Goal: Task Accomplishment & Management: Complete application form

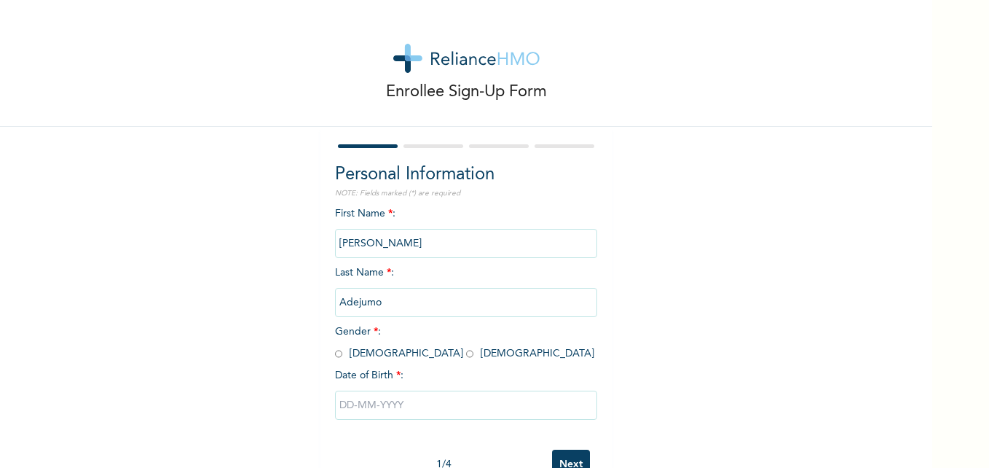
click at [369, 245] on input "[PERSON_NAME]" at bounding box center [466, 243] width 262 height 29
click at [390, 302] on input "Adejumo" at bounding box center [466, 302] width 262 height 29
click at [369, 243] on input "[PERSON_NAME]" at bounding box center [466, 243] width 262 height 29
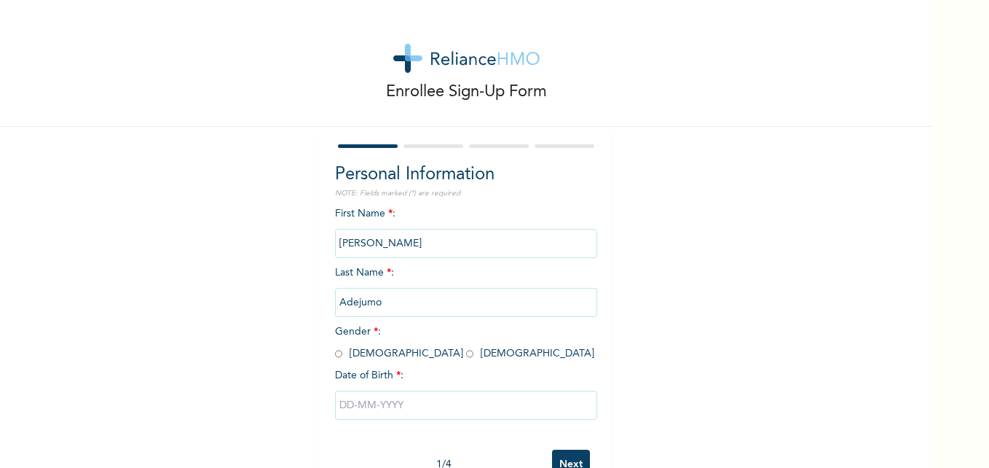
click at [390, 302] on input "Adejumo" at bounding box center [466, 302] width 262 height 29
click at [335, 353] on input "radio" at bounding box center [338, 354] width 7 height 14
radio input "true"
click at [384, 309] on input "Adejumo" at bounding box center [466, 302] width 262 height 29
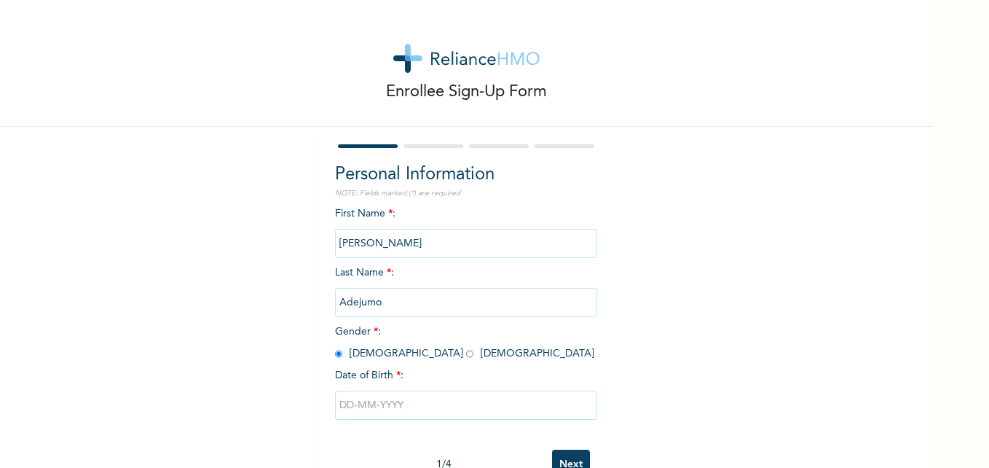
drag, startPoint x: 417, startPoint y: 299, endPoint x: 752, endPoint y: 377, distance: 344.2
click at [752, 377] on div "Enrollee Sign-Up Form Personal Information NOTE: Fields marked (*) are required…" at bounding box center [466, 250] width 932 height 501
click at [371, 240] on input "[PERSON_NAME]" at bounding box center [466, 243] width 262 height 29
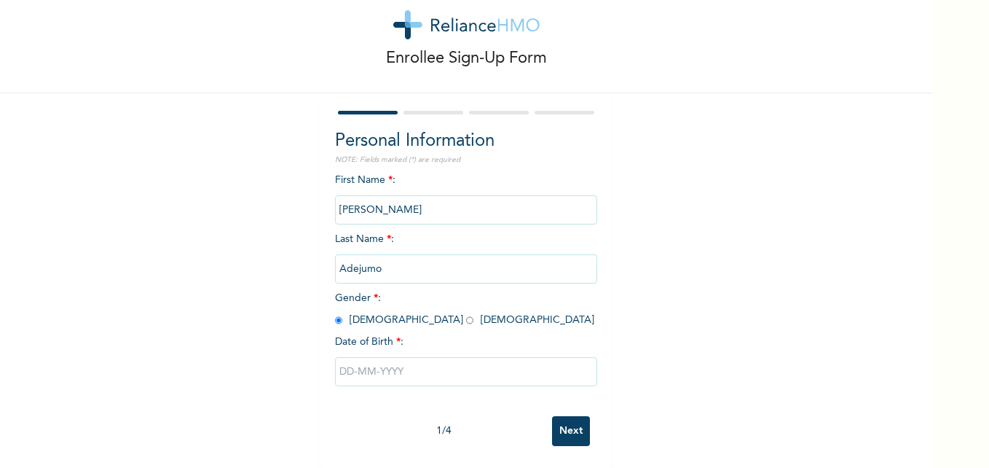
scroll to position [44, 0]
click at [923, 460] on div "Enrollee Sign-Up Form Personal Information NOTE: Fields marked (*) are required…" at bounding box center [466, 234] width 932 height 468
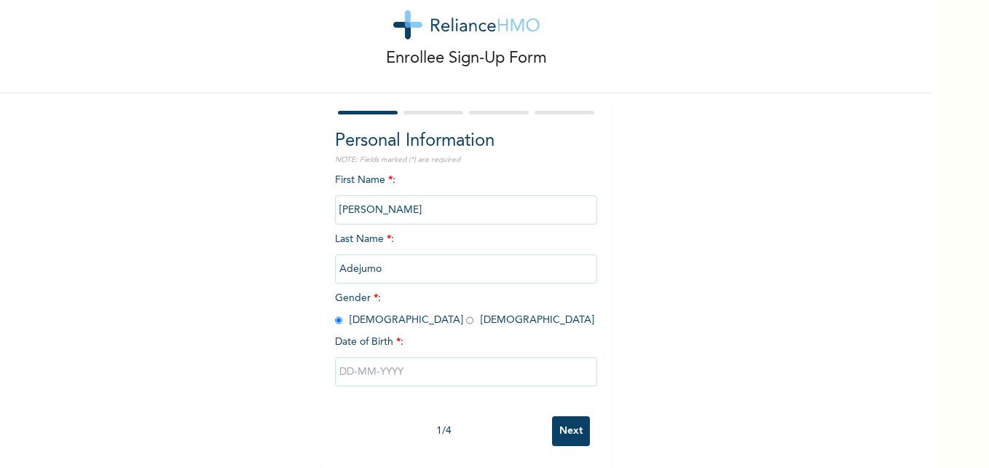
click at [364, 363] on input "text" at bounding box center [466, 371] width 262 height 29
select select "9"
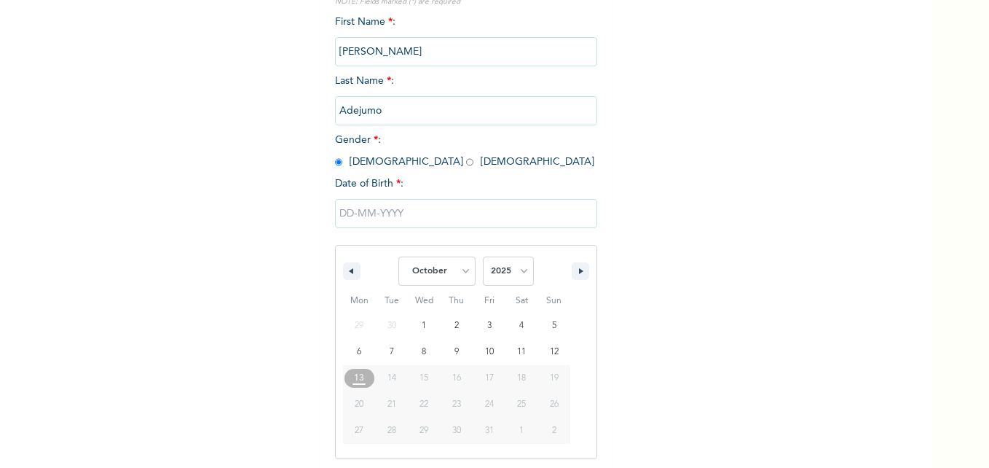
scroll to position [194, 0]
click at [519, 270] on select "2025 2024 2023 2022 2021 2020 2019 2018 2017 2016 2015 2014 2013 2012 2011 2010…" at bounding box center [508, 267] width 51 height 29
select select "1984"
click at [483, 254] on select "2025 2024 2023 2022 2021 2020 2019 2018 2017 2016 2015 2014 2013 2012 2011 2010…" at bounding box center [508, 267] width 51 height 29
click at [460, 272] on select "January February March April May June July August September October November De…" at bounding box center [436, 267] width 77 height 29
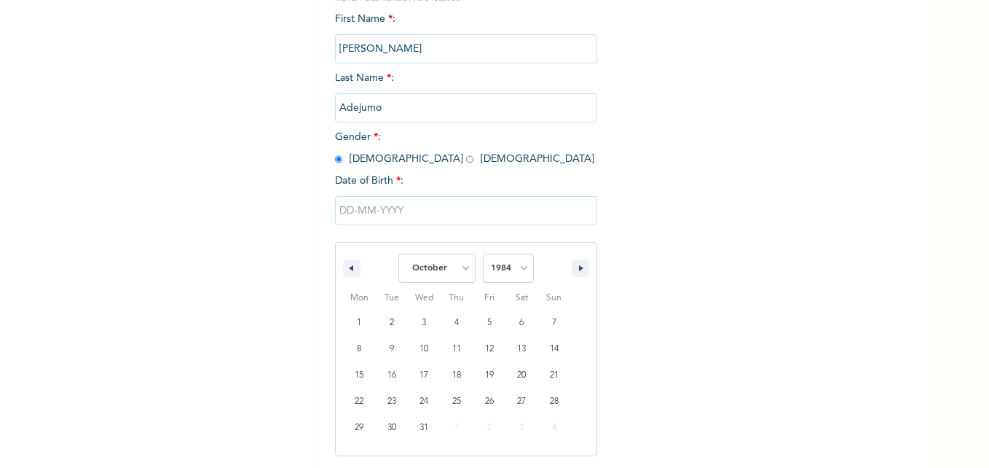
click at [460, 272] on select "January February March April May June July August September October November De…" at bounding box center [436, 267] width 77 height 29
click at [462, 274] on select "January February March April May June July August September October November De…" at bounding box center [436, 267] width 77 height 29
click at [398, 254] on select "January February March April May June July August September October November De…" at bounding box center [436, 267] width 77 height 29
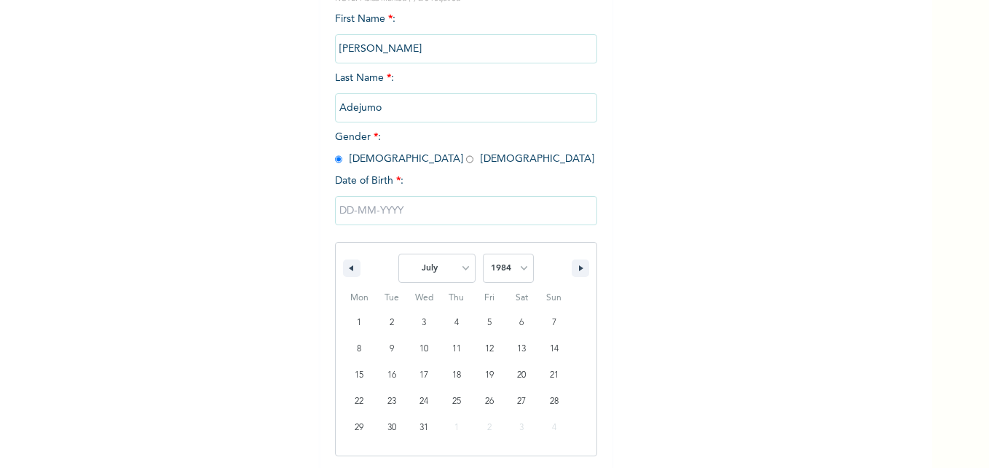
click at [446, 154] on div "Personal Information NOTE: Fields marked (*) are required First Name * : [PERSO…" at bounding box center [466, 219] width 262 height 504
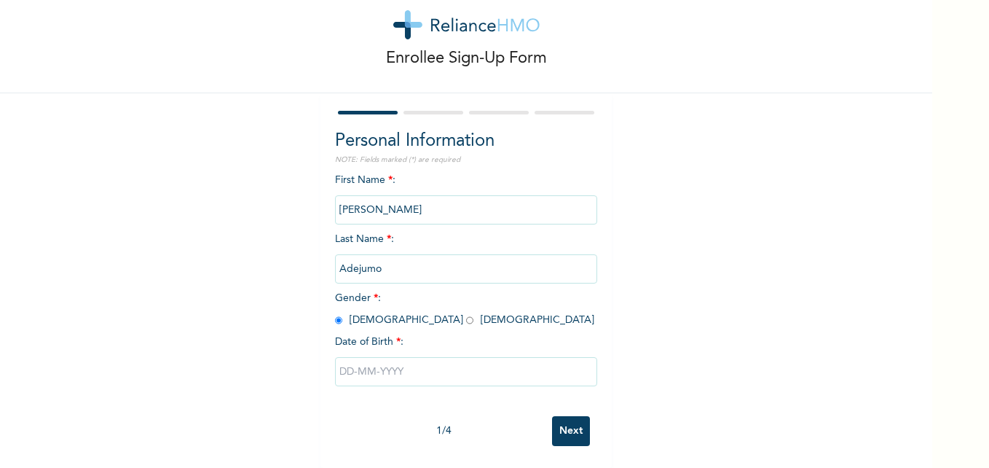
scroll to position [44, 0]
click at [406, 360] on input "text" at bounding box center [466, 371] width 262 height 29
select select "9"
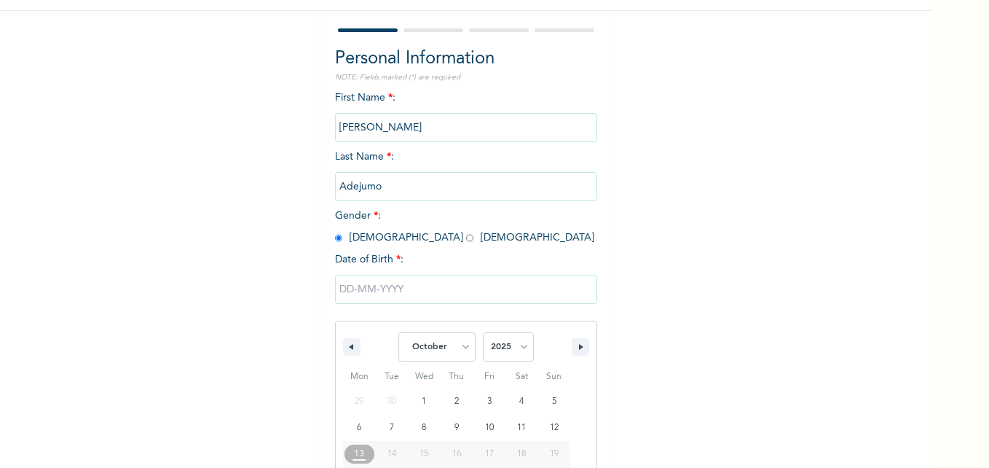
scroll to position [194, 0]
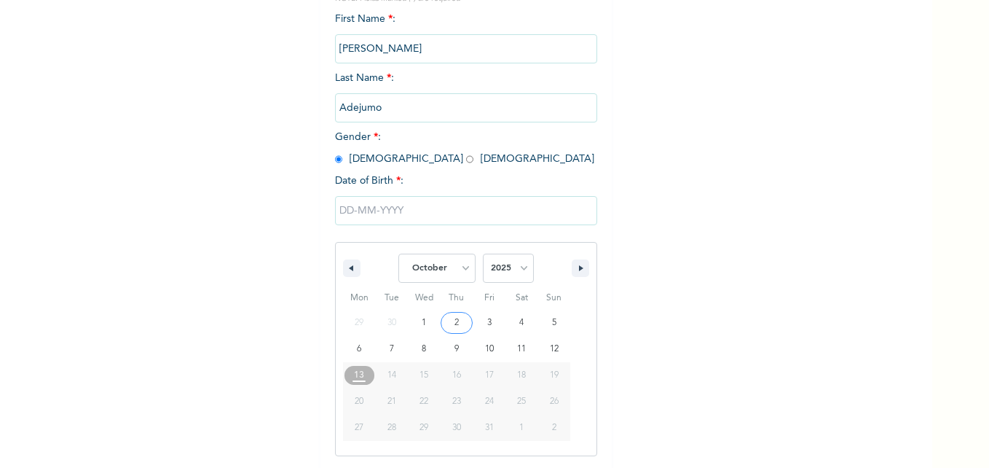
click at [517, 266] on select "2025 2024 2023 2022 2021 2020 2019 2018 2017 2016 2015 2014 2013 2012 2011 2010…" at bounding box center [508, 267] width 51 height 29
click at [463, 274] on select "January February March April May June July August September October November De…" at bounding box center [436, 267] width 77 height 29
click at [398, 254] on select "January February March April May June July August September October November De…" at bounding box center [436, 267] width 77 height 29
click at [437, 157] on div "Personal Information NOTE: Fields marked (*) are required First Name * : [PERSO…" at bounding box center [466, 219] width 262 height 504
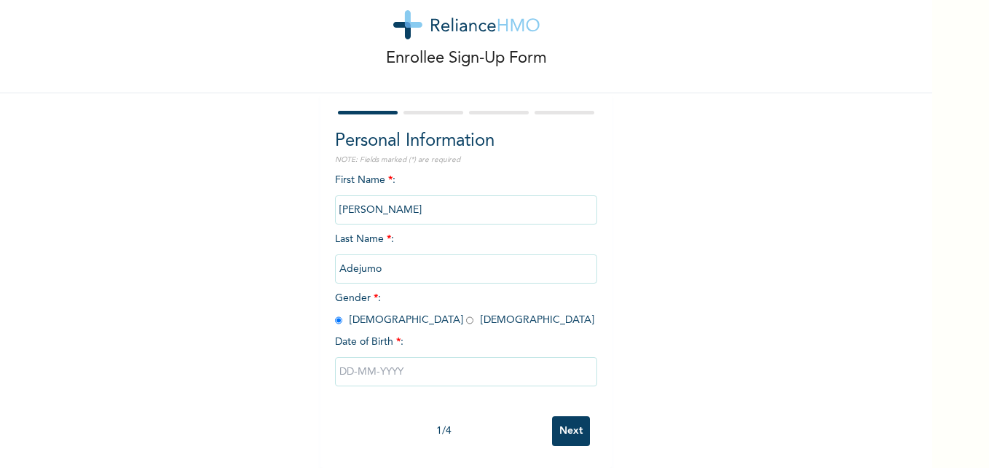
scroll to position [44, 0]
click at [410, 357] on input "text" at bounding box center [466, 371] width 262 height 29
select select "9"
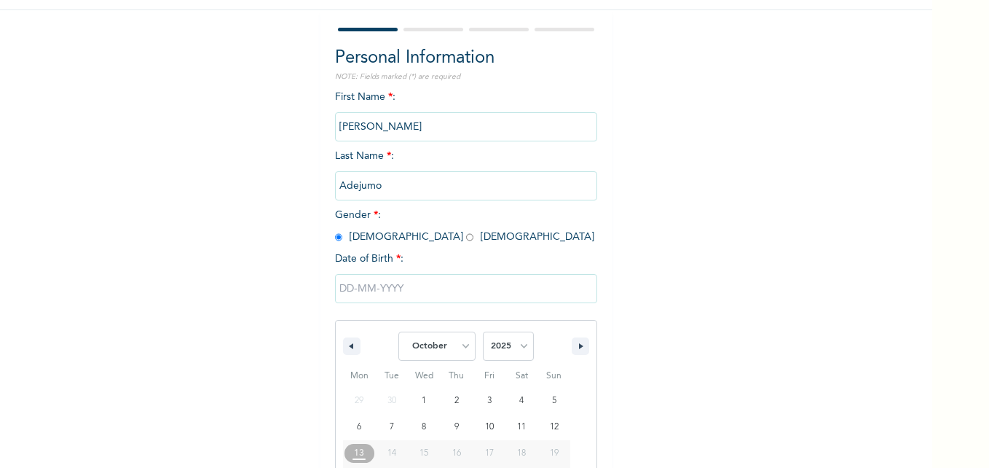
scroll to position [194, 0]
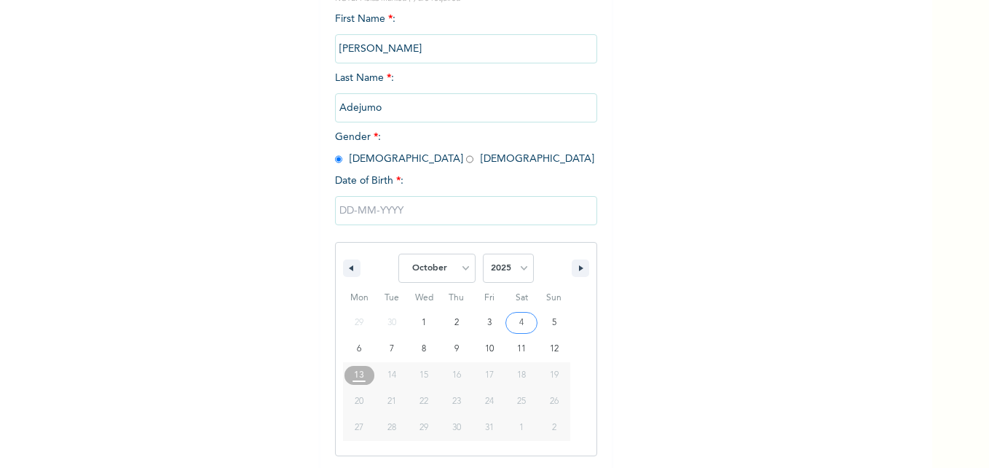
click at [524, 272] on select "2025 2024 2023 2022 2021 2020 2019 2018 2017 2016 2015 2014 2013 2012 2011 2010…" at bounding box center [508, 267] width 51 height 29
select select "1984"
click at [483, 254] on select "2025 2024 2023 2022 2021 2020 2019 2018 2017 2016 2015 2014 2013 2012 2011 2010…" at bounding box center [508, 267] width 51 height 29
click at [458, 265] on select "January February March April May June July August September October November De…" at bounding box center [436, 267] width 77 height 29
click at [398, 254] on select "January February March April May June July August September October November De…" at bounding box center [436, 267] width 77 height 29
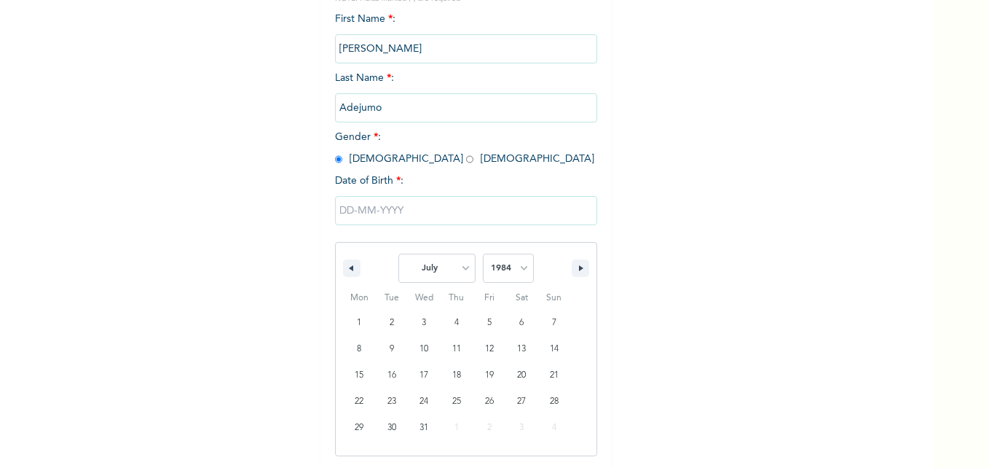
click at [440, 152] on div "Personal Information NOTE: Fields marked (*) are required First Name * : [PERSO…" at bounding box center [466, 219] width 262 height 504
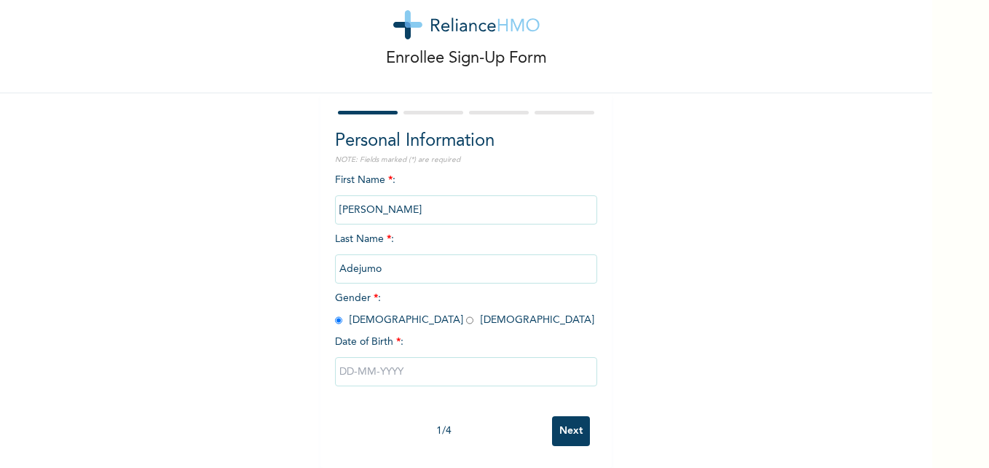
click at [365, 365] on input "text" at bounding box center [466, 371] width 262 height 29
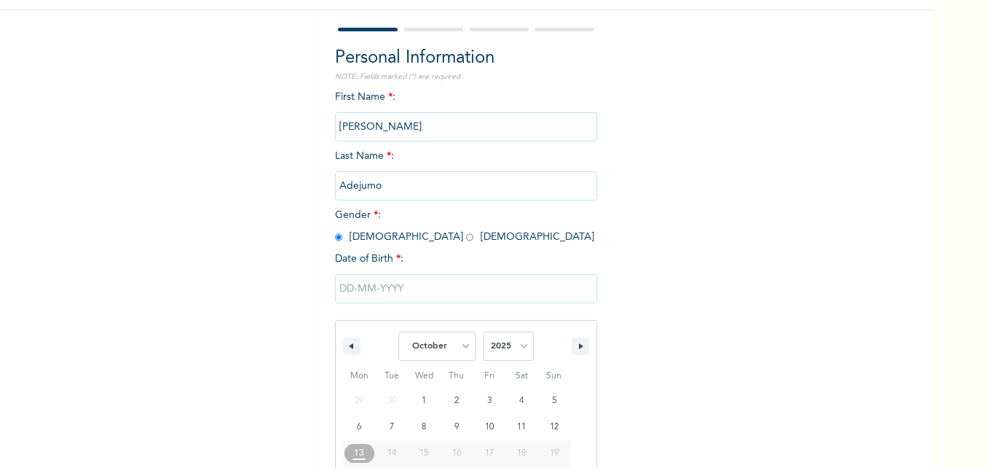
scroll to position [194, 0]
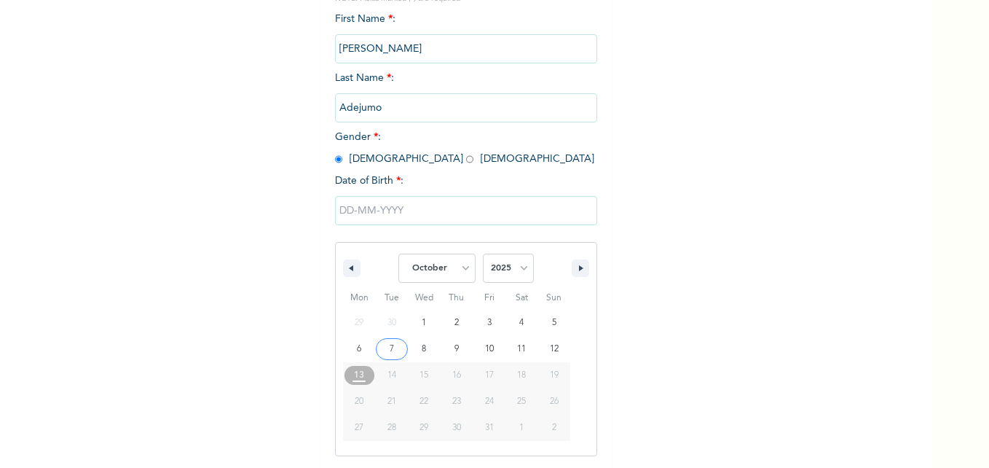
click at [347, 272] on button "button" at bounding box center [351, 267] width 17 height 17
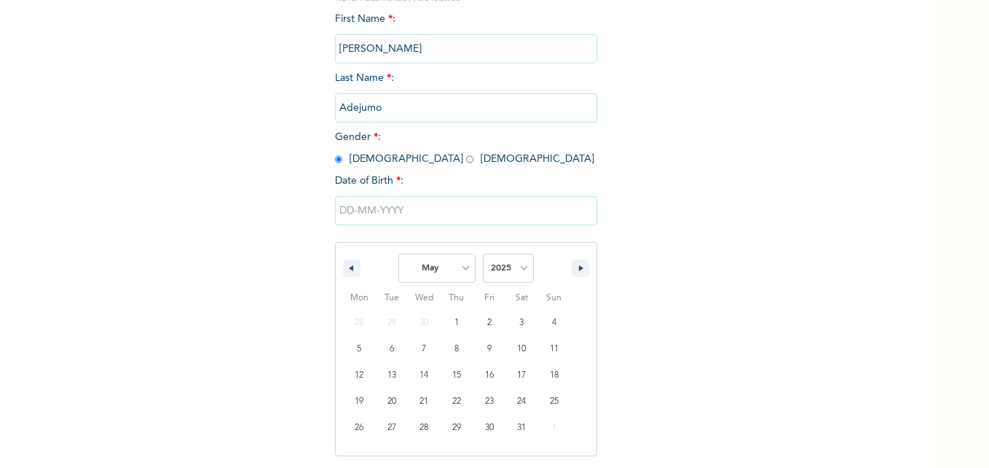
click at [347, 272] on button "button" at bounding box center [351, 267] width 17 height 17
click at [572, 267] on button "button" at bounding box center [580, 267] width 17 height 17
select select "6"
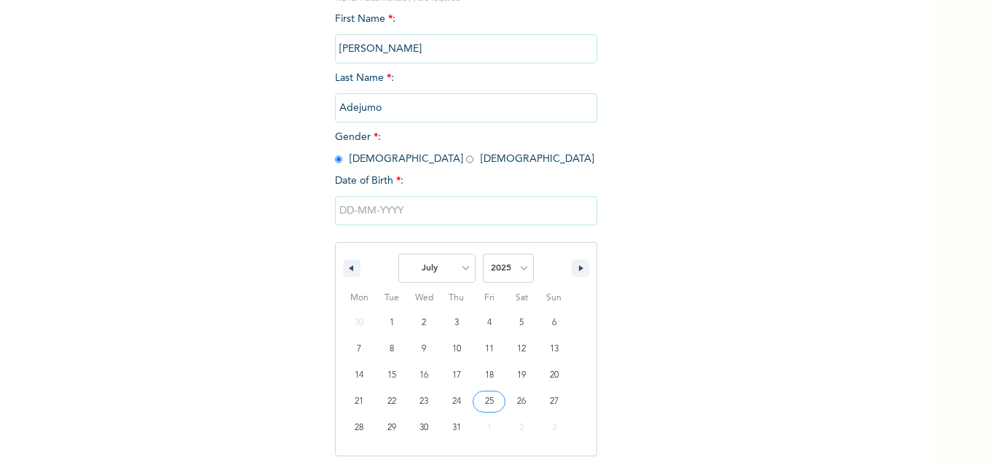
type input "[DATE]"
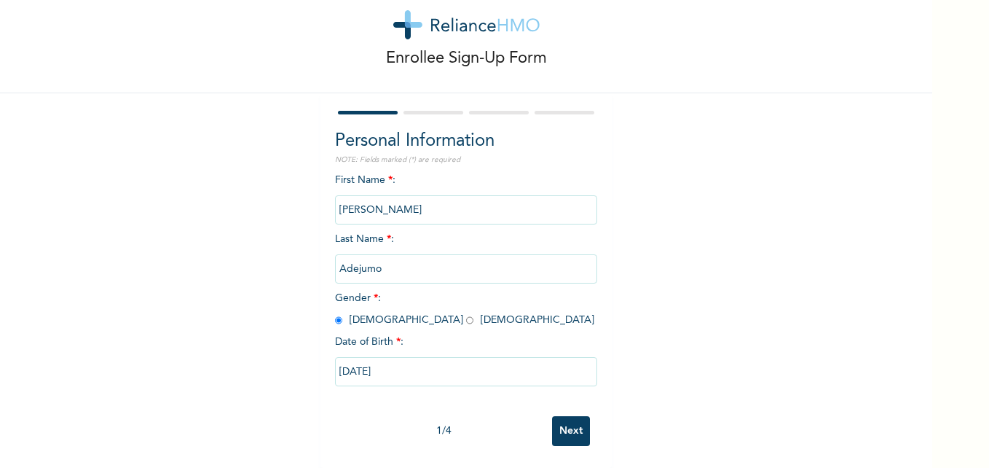
click at [414, 365] on input "[DATE]" at bounding box center [466, 371] width 262 height 29
select select "6"
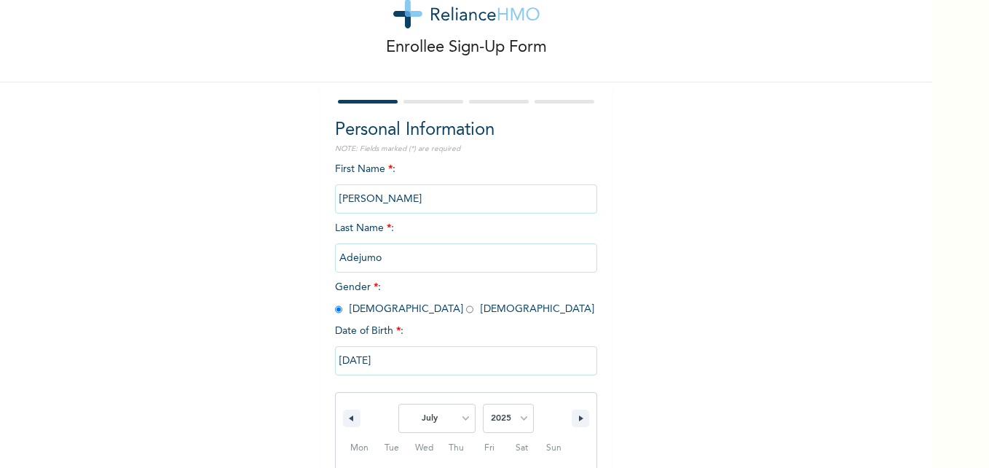
scroll to position [194, 0]
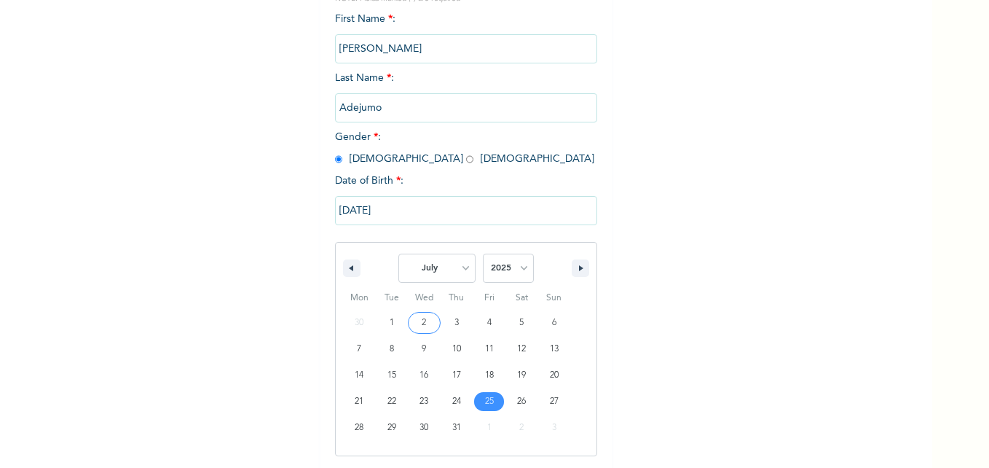
click at [523, 272] on select "2025 2024 2023 2022 2021 2020 2019 2018 2017 2016 2015 2014 2013 2012 2011 2010…" at bounding box center [508, 267] width 51 height 29
click at [521, 270] on select "2025 2024 2023 2022 2021 2020 2019 2018 2017 2016 2015 2014 2013 2012 2011 2010…" at bounding box center [508, 267] width 51 height 29
select select "1984"
click at [483, 254] on select "2025 2024 2023 2022 2021 2020 2019 2018 2017 2016 2015 2014 2013 2012 2011 2010…" at bounding box center [508, 267] width 51 height 29
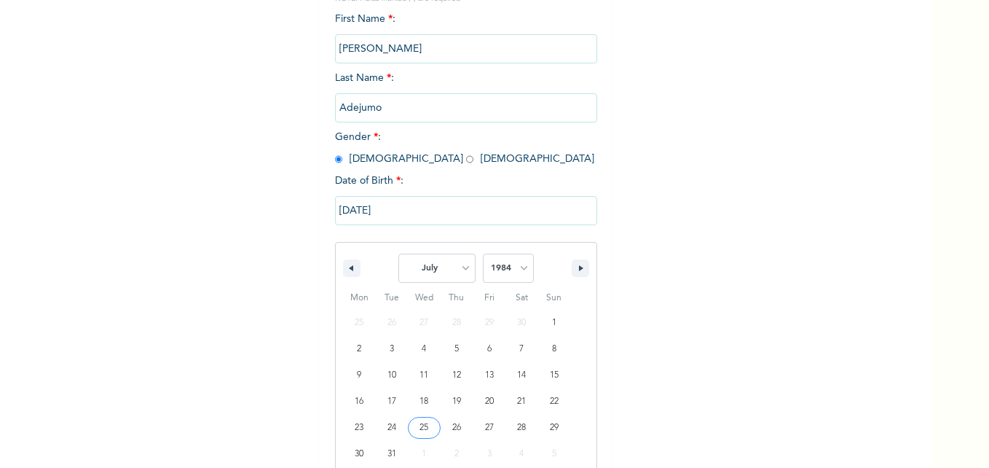
type input "[DATE]"
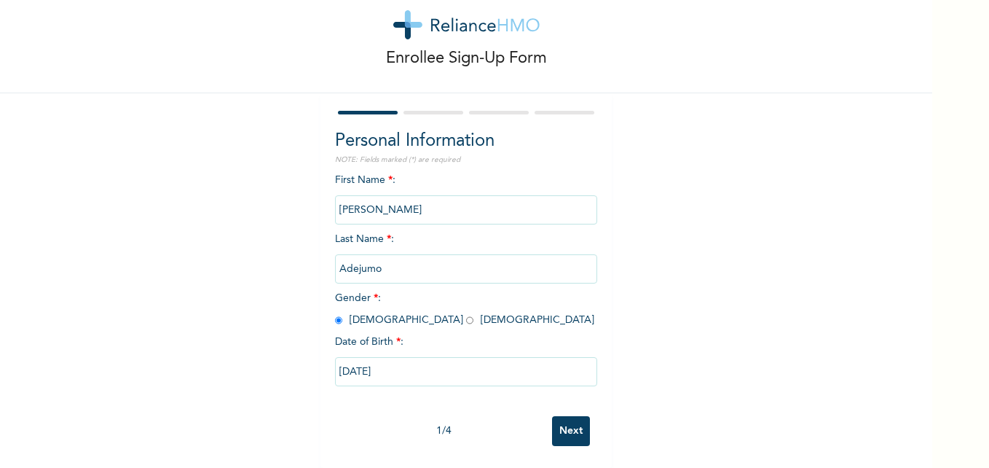
click at [567, 416] on input "Next" at bounding box center [571, 431] width 38 height 30
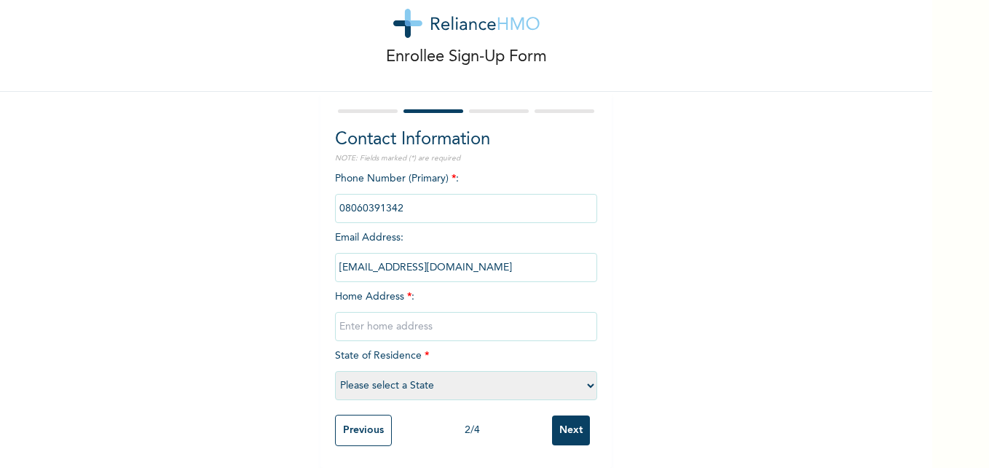
click at [435, 323] on input "text" at bounding box center [466, 326] width 262 height 29
type input "PLOT 14, HUNPONU-WUSU LEKKI LAGOS"
select select "25"
click at [568, 420] on input "Next" at bounding box center [571, 430] width 38 height 30
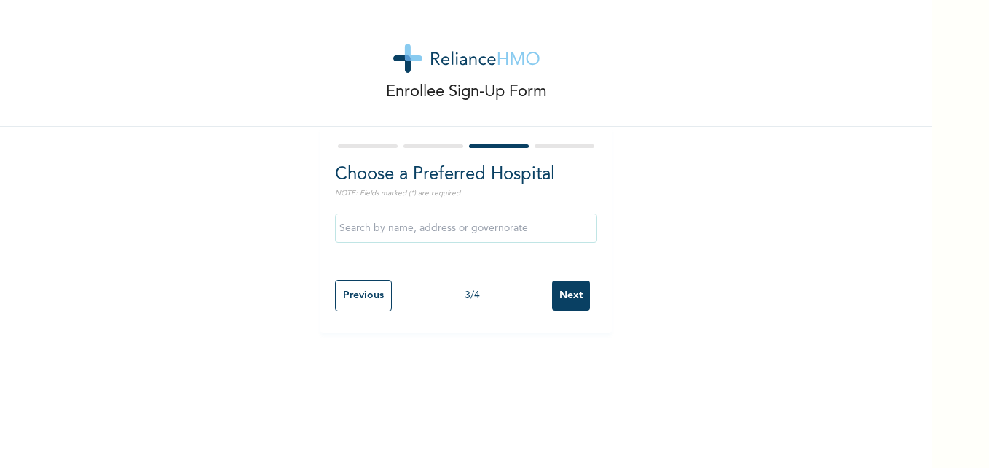
scroll to position [0, 0]
click at [517, 231] on input "text" at bounding box center [466, 227] width 262 height 29
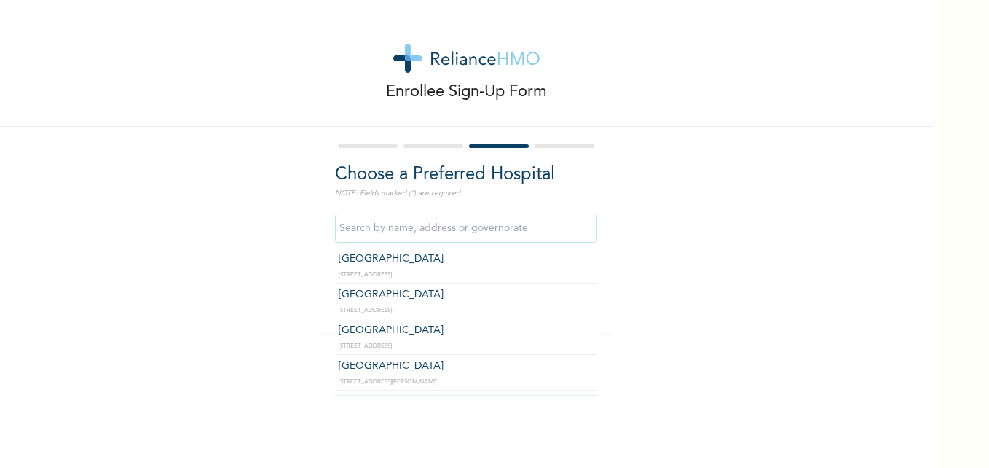
scroll to position [350, 0]
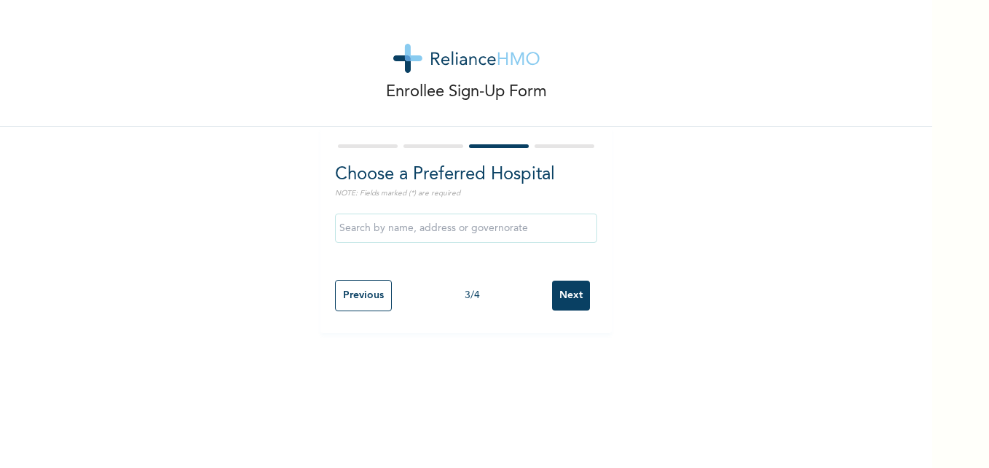
click at [594, 392] on div "Enrollee Sign-Up Form Choose a Preferred Hospital NOTE: Fields marked (*) are r…" at bounding box center [466, 234] width 932 height 468
click at [559, 222] on input "text" at bounding box center [466, 227] width 262 height 29
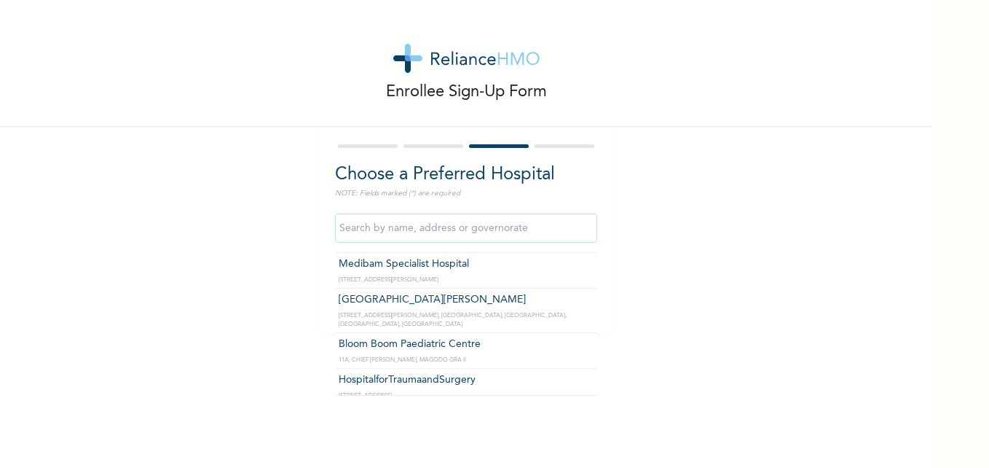
scroll to position [0, 0]
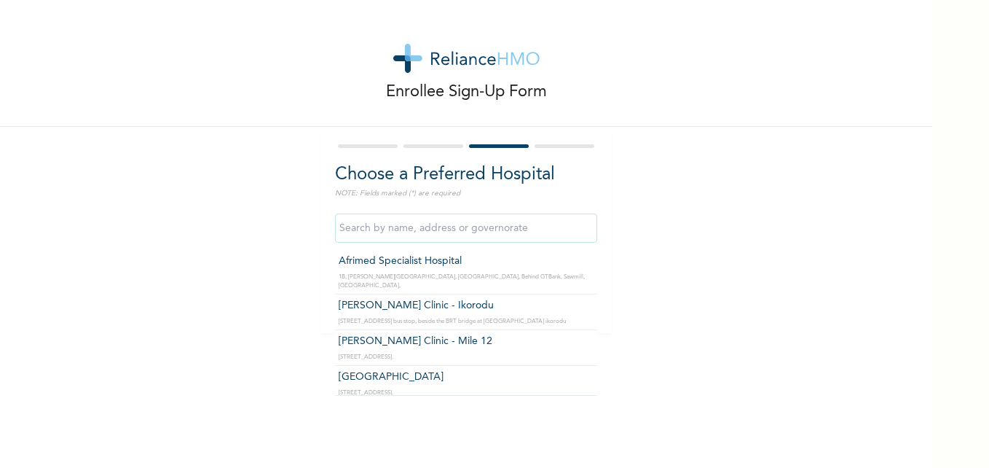
click at [591, 243] on div "Afrimed Specialist Hospital [STREET_ADDRESS][PERSON_NAME], Behind GTBank, [GEOG…" at bounding box center [466, 228] width 262 height 44
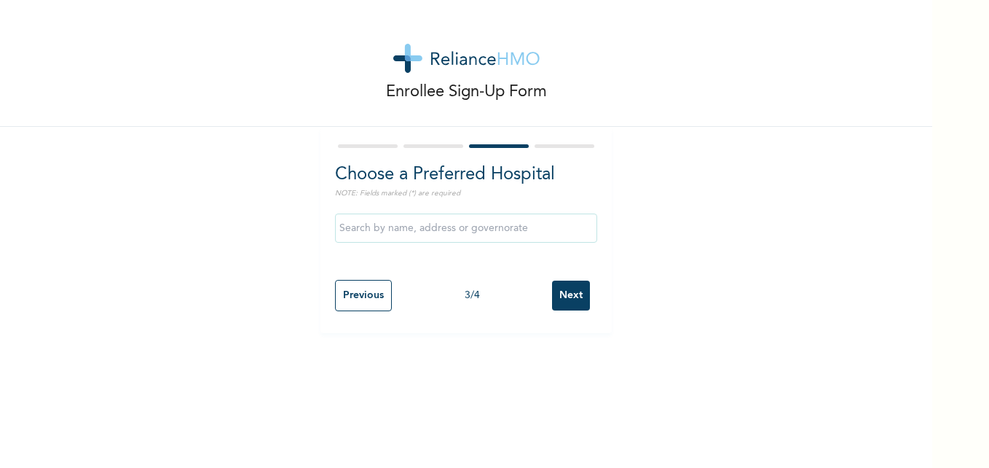
drag, startPoint x: 591, startPoint y: 243, endPoint x: 530, endPoint y: 220, distance: 66.2
click at [530, 219] on input "text" at bounding box center [466, 227] width 262 height 29
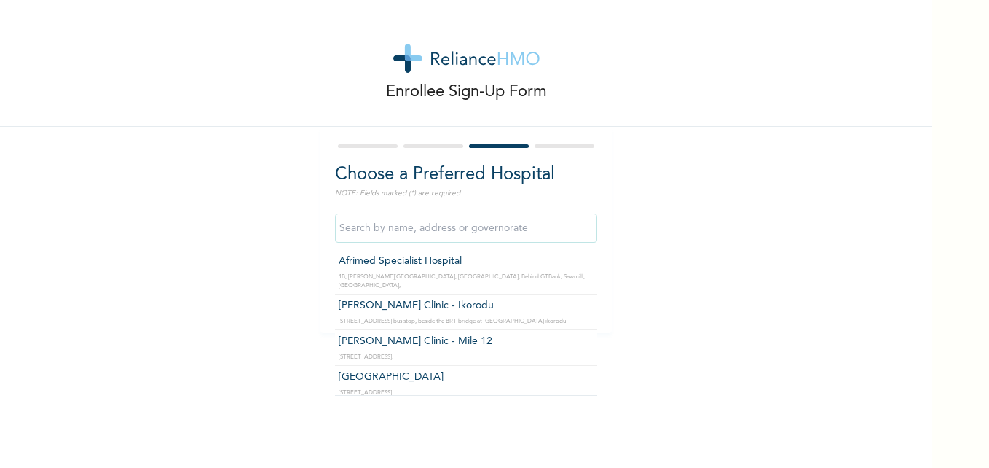
type input "[PERSON_NAME] Clinic - Ikorodu"
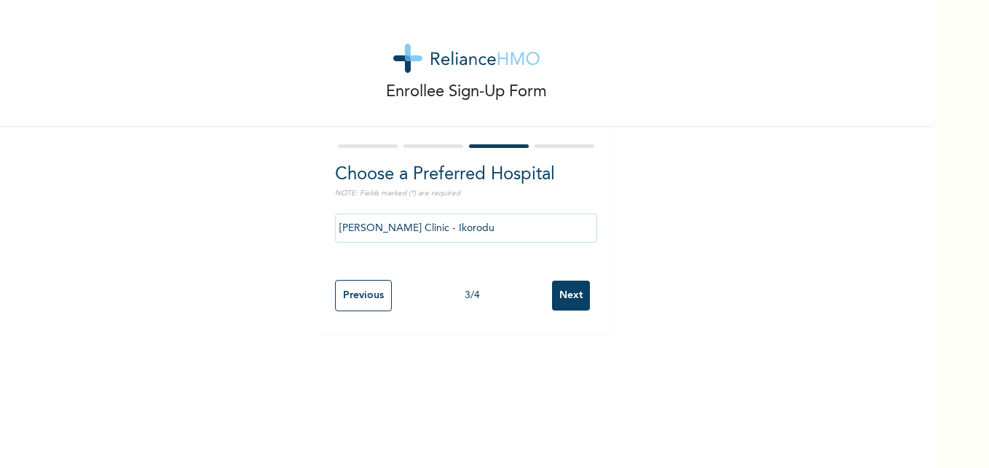
click at [565, 294] on input "Next" at bounding box center [571, 295] width 38 height 30
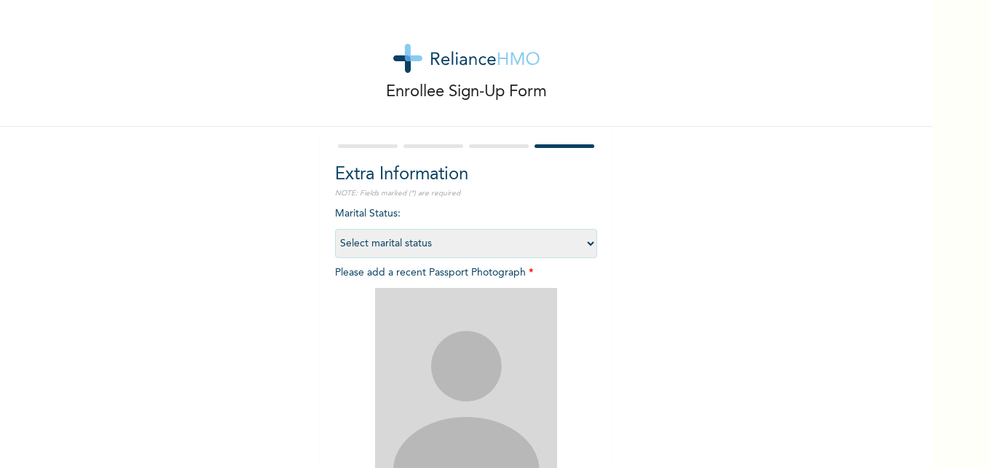
click at [584, 237] on select "Select marital status [DEMOGRAPHIC_DATA] Married [DEMOGRAPHIC_DATA] Widow/[DEMO…" at bounding box center [466, 243] width 262 height 29
select select "2"
click at [335, 229] on select "Select marital status [DEMOGRAPHIC_DATA] Married [DEMOGRAPHIC_DATA] Widow/[DEMO…" at bounding box center [466, 243] width 262 height 29
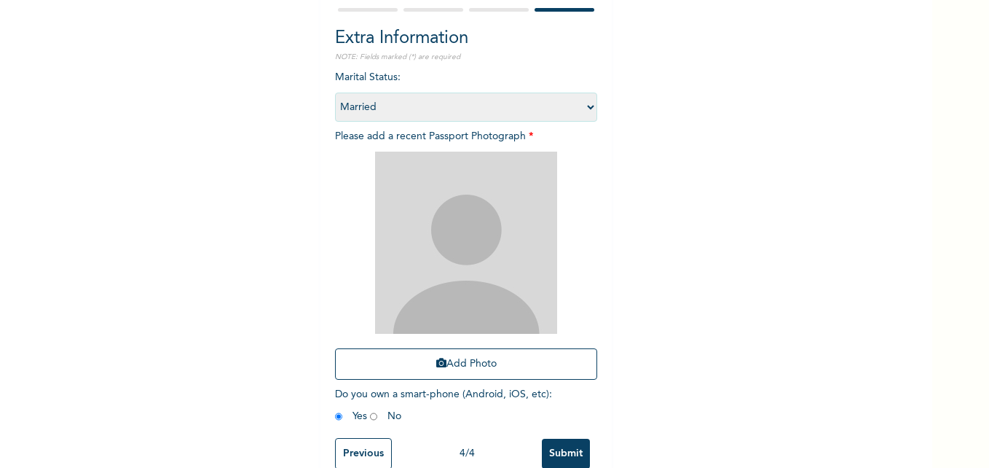
scroll to position [165, 0]
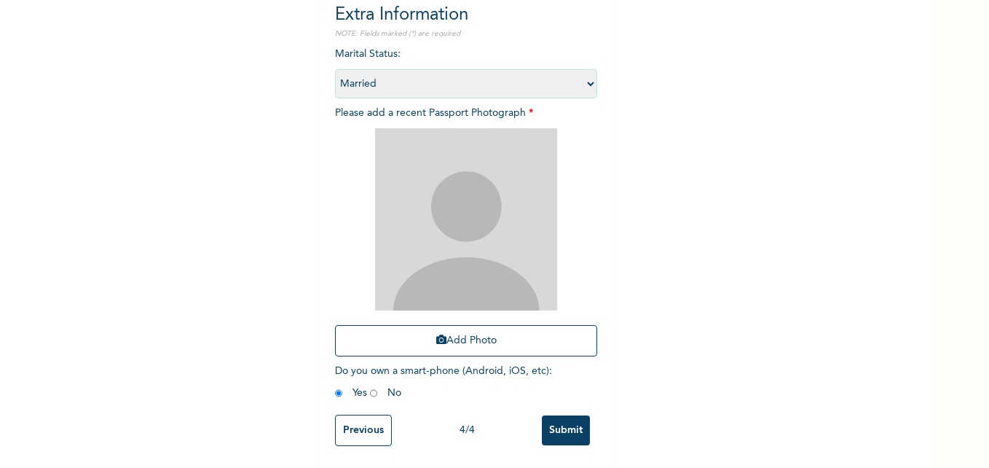
click at [436, 337] on icon "button" at bounding box center [441, 339] width 10 height 10
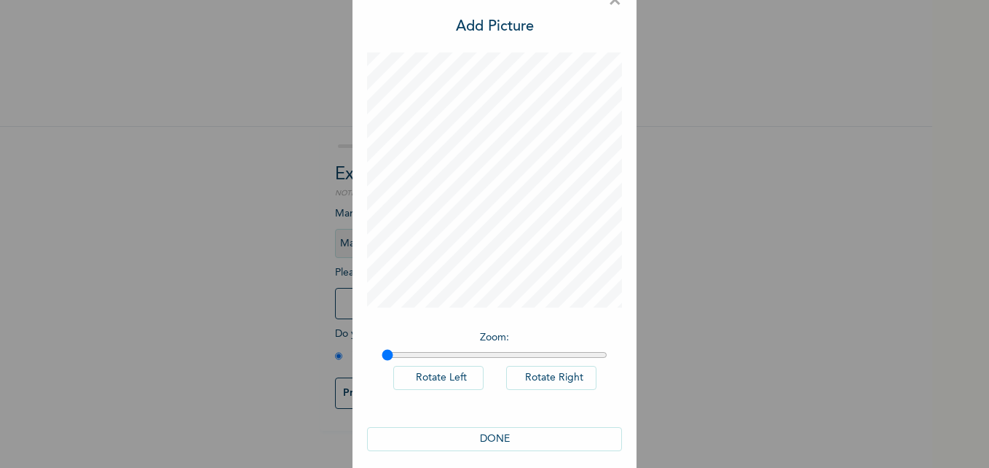
scroll to position [41, 0]
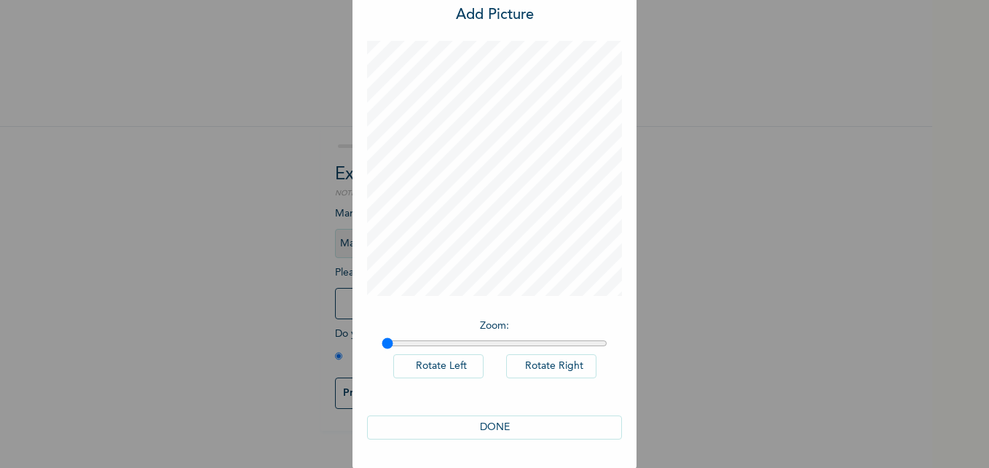
click at [489, 428] on button "DONE" at bounding box center [494, 427] width 255 height 24
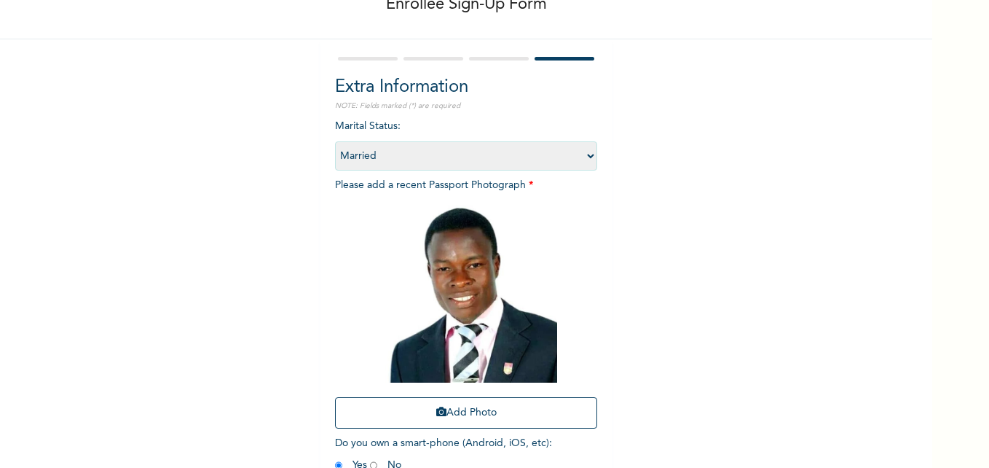
scroll to position [170, 0]
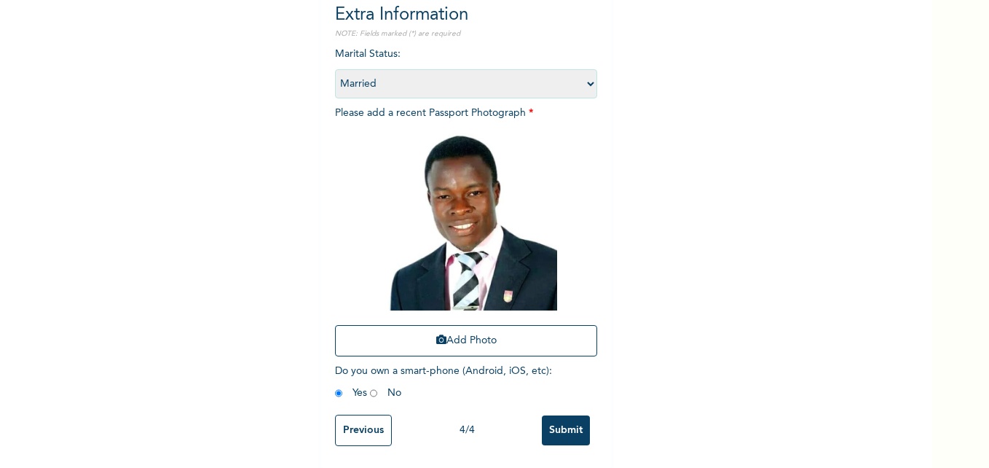
click at [564, 415] on input "Submit" at bounding box center [566, 430] width 48 height 30
click at [564, 415] on div "Enrollee Sign-Up Form Extra Information NOTE: Fields marked (*) are required Ma…" at bounding box center [466, 234] width 932 height 468
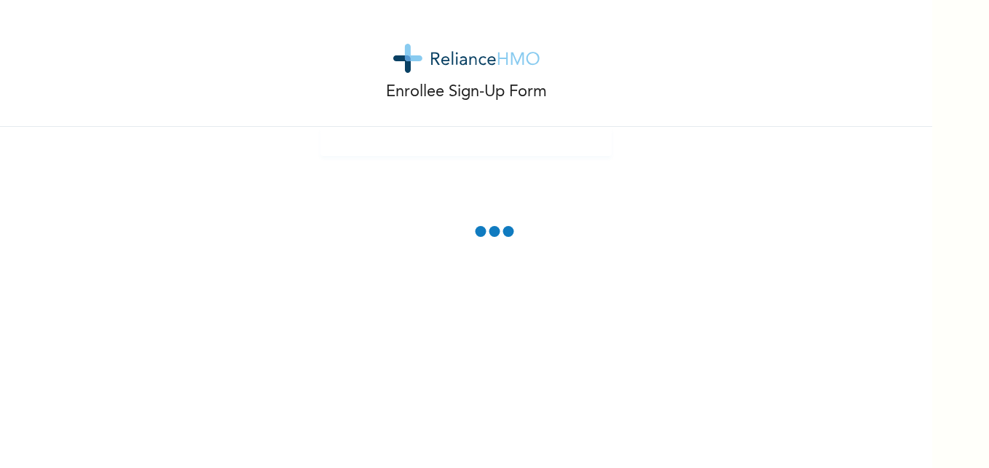
scroll to position [0, 0]
